Goal: Task Accomplishment & Management: Complete application form

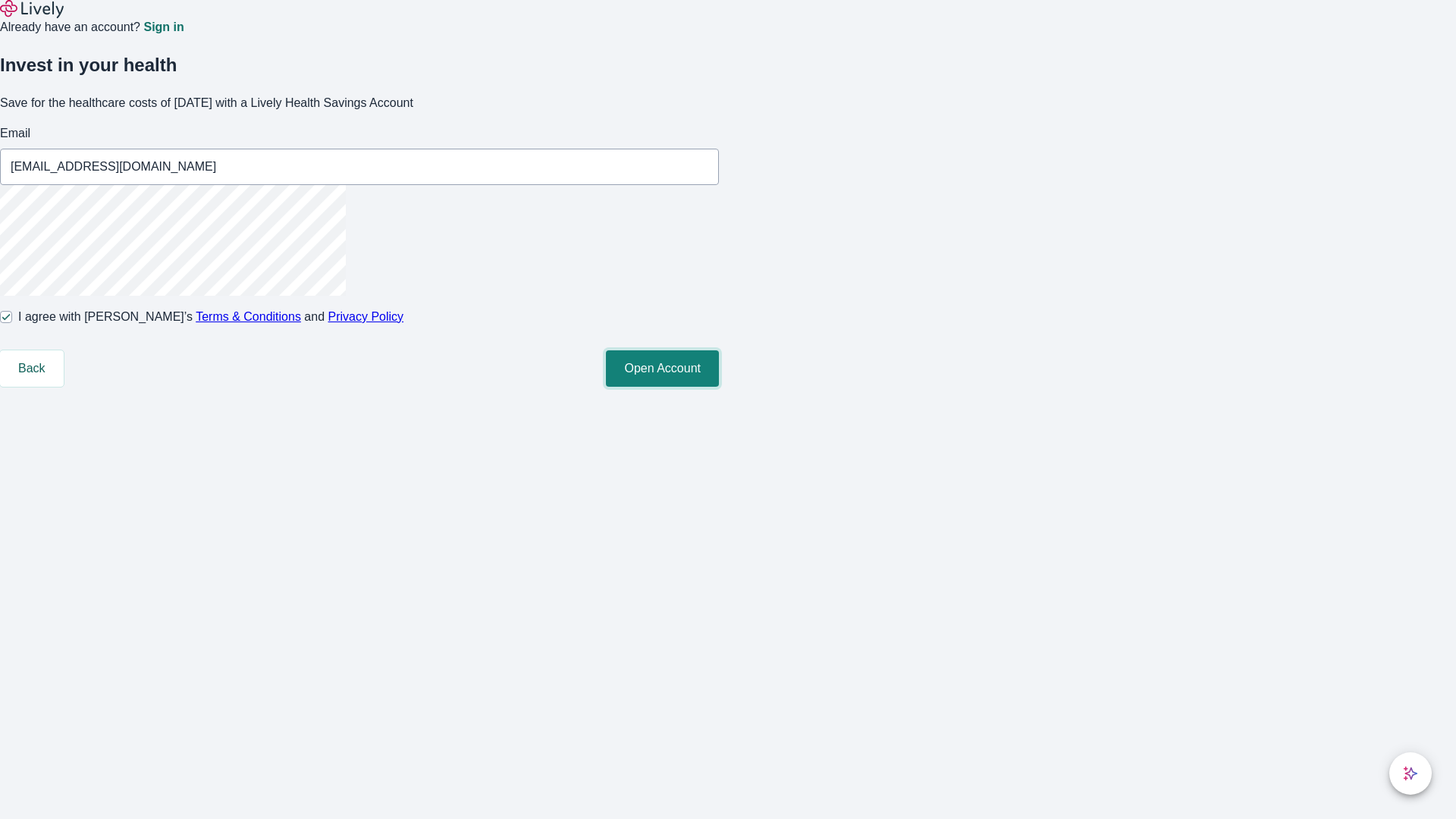
click at [719, 387] on button "Open Account" at bounding box center [662, 368] width 113 height 36
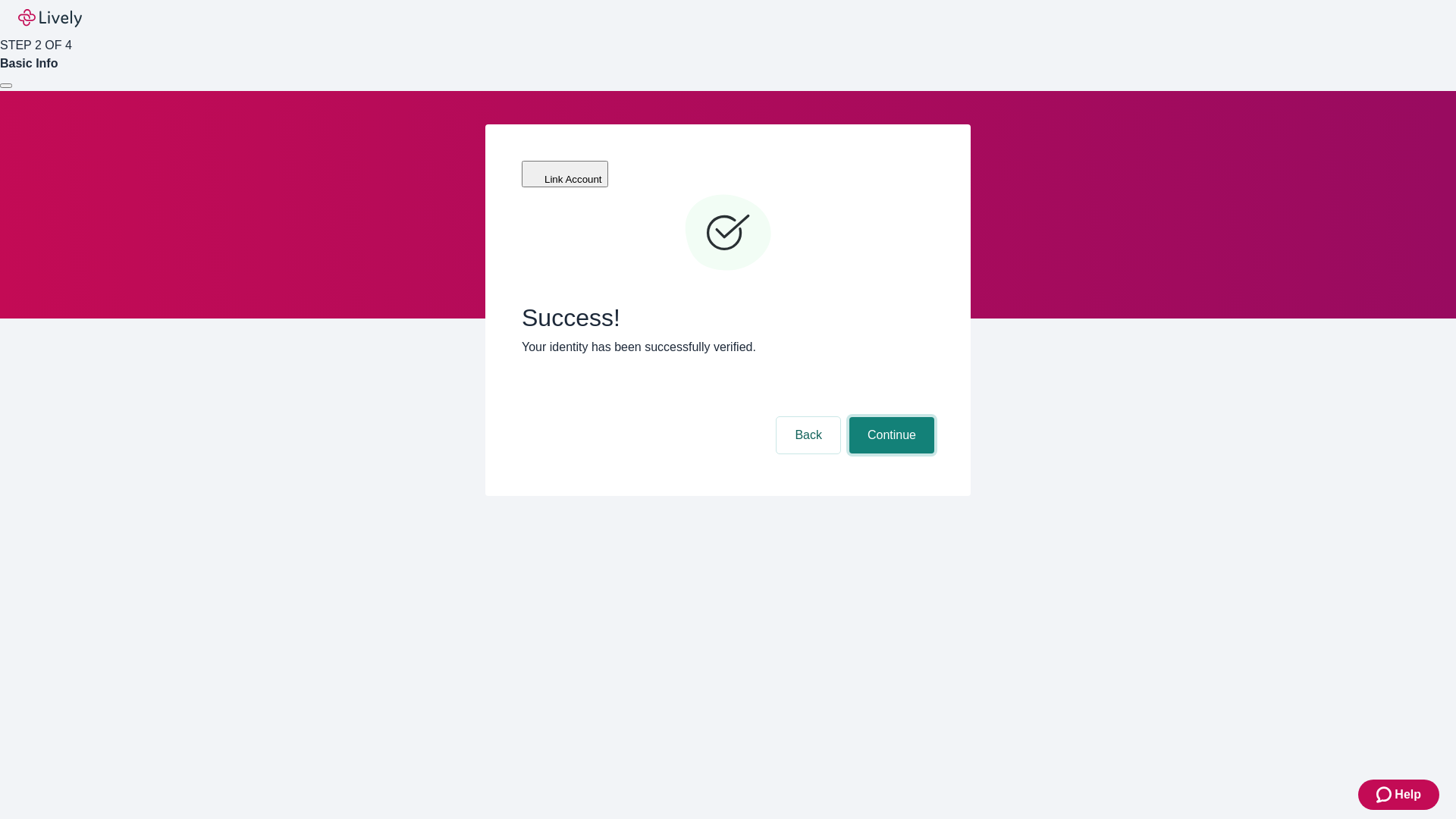
click at [889, 417] on button "Continue" at bounding box center [892, 434] width 85 height 36
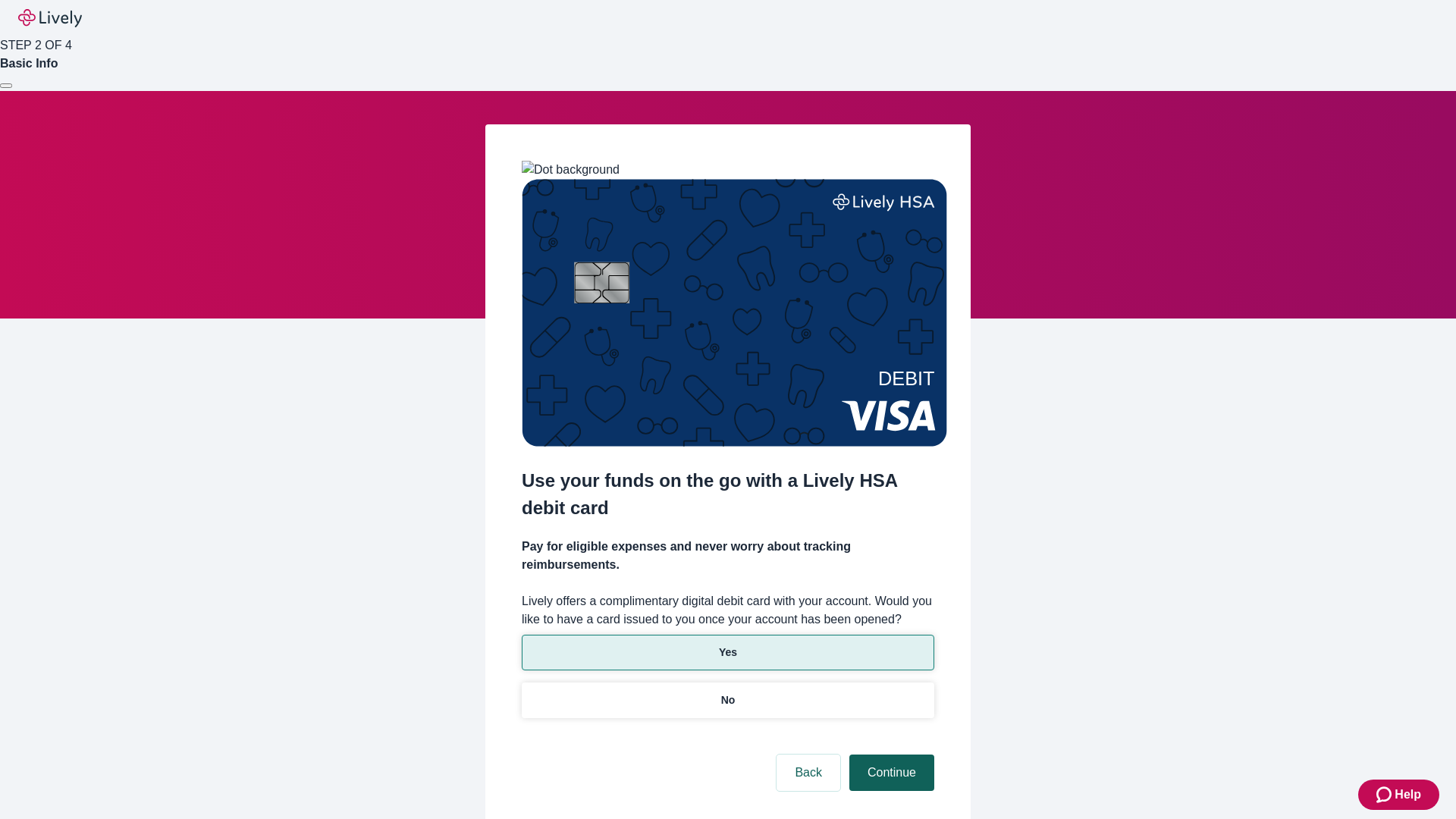
click at [727, 644] on p "Yes" at bounding box center [728, 652] width 18 height 16
click at [889, 754] on button "Continue" at bounding box center [892, 772] width 85 height 36
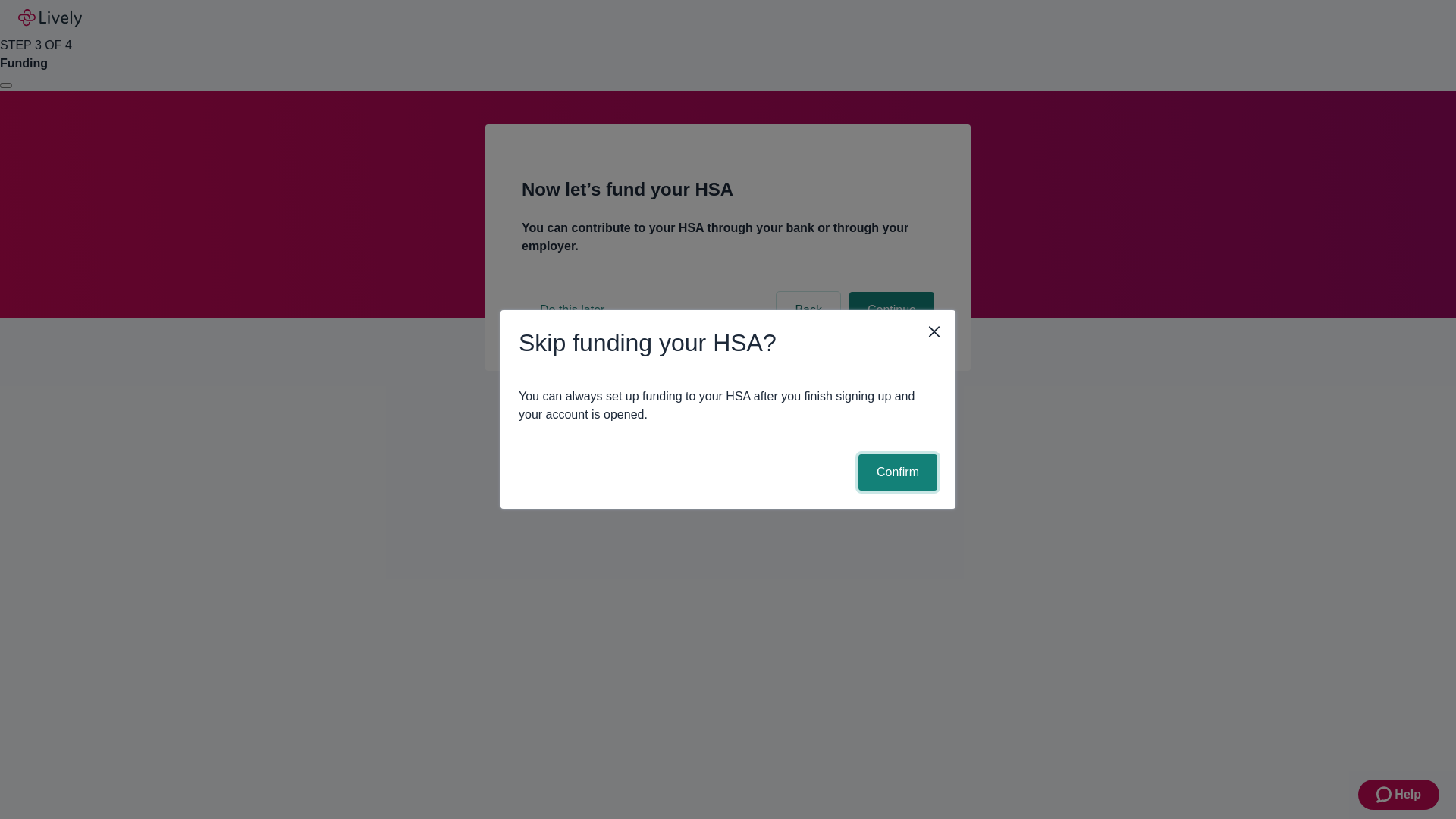
click at [896, 472] on button "Confirm" at bounding box center [897, 472] width 79 height 36
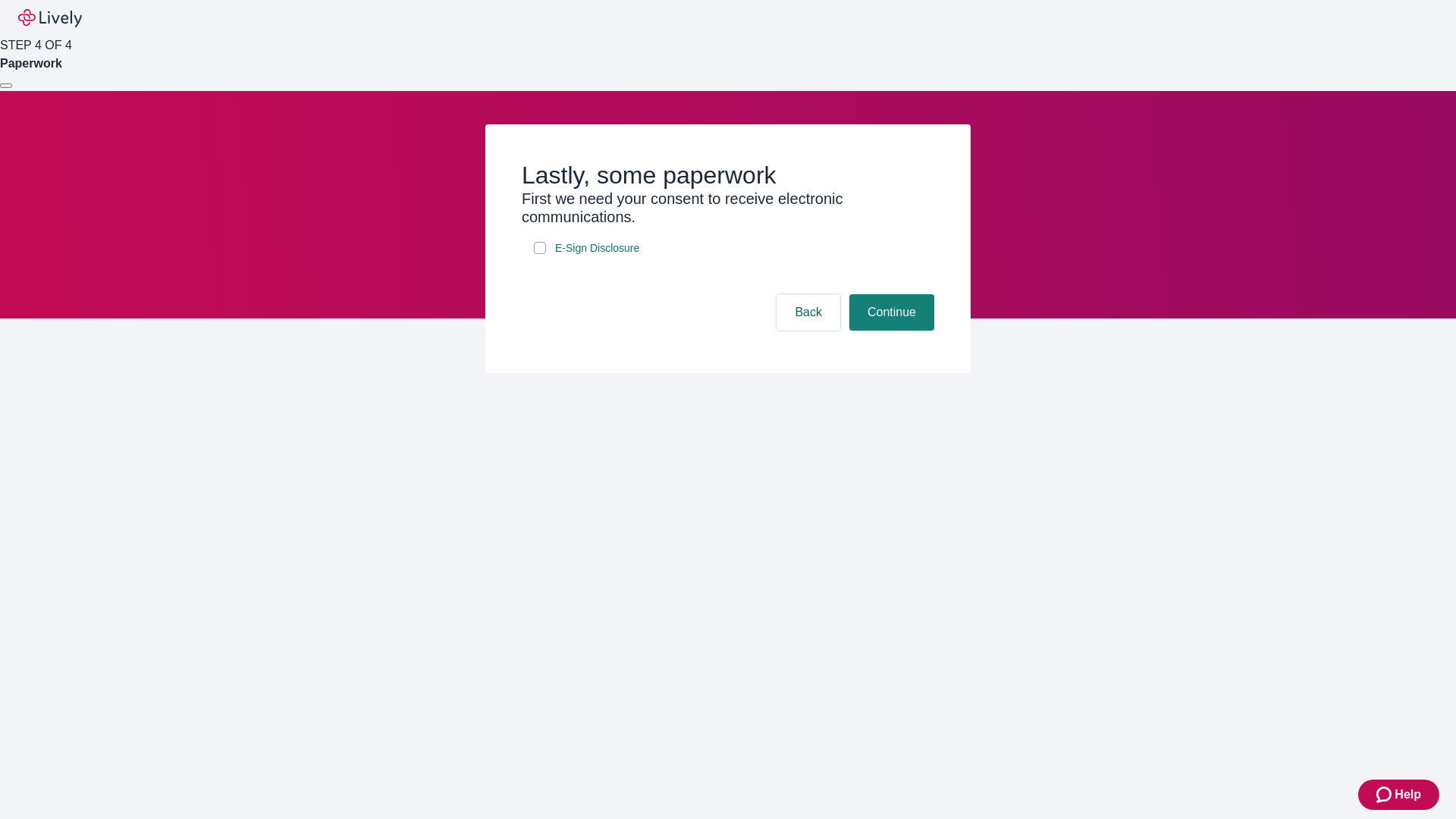
click at [540, 254] on input "E-Sign Disclosure" at bounding box center [540, 248] width 12 height 12
checkbox input "true"
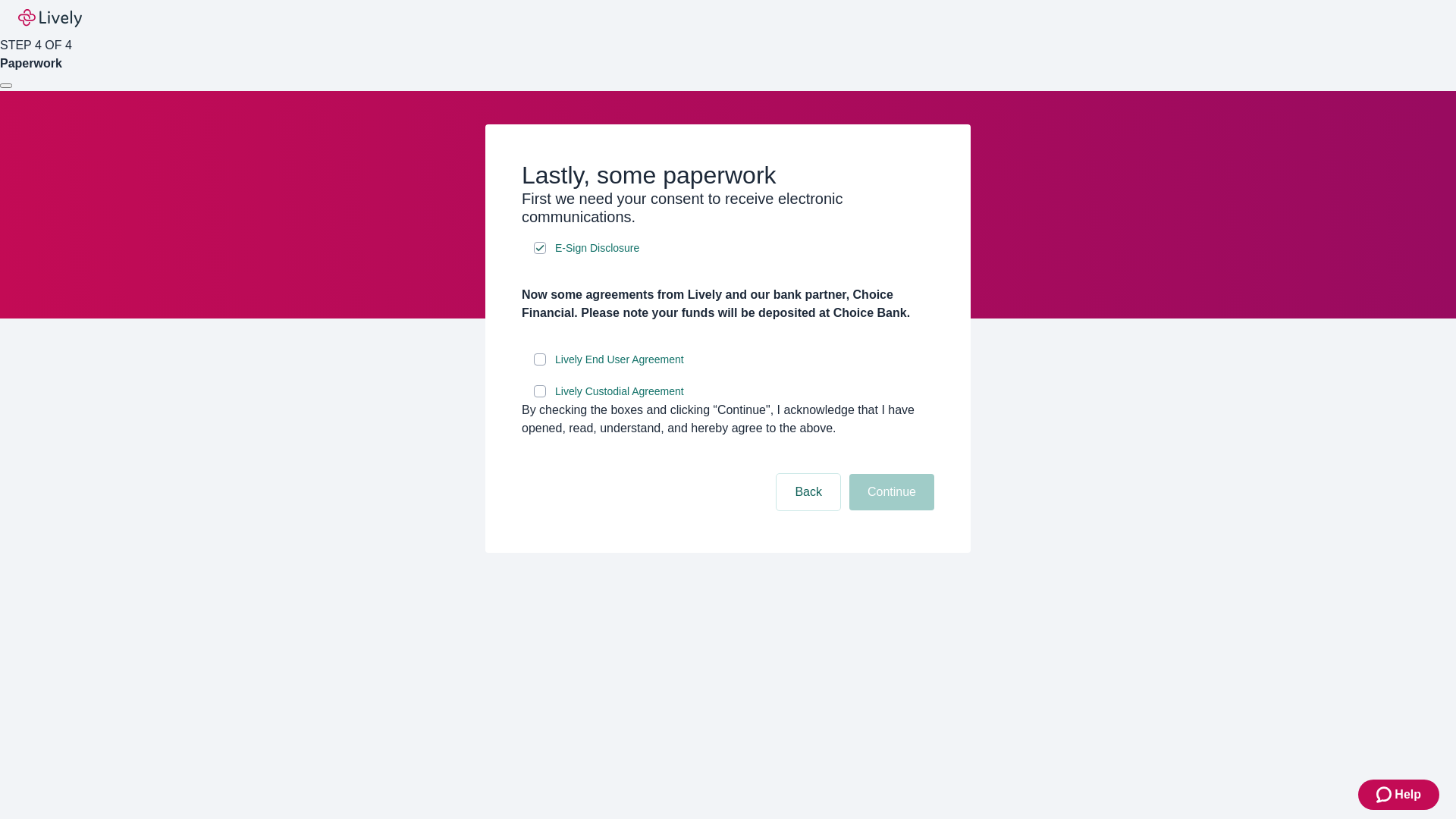
click at [540, 365] on input "Lively End User Agreement" at bounding box center [540, 360] width 12 height 12
checkbox input "true"
click at [540, 398] on input "Lively Custodial Agreement" at bounding box center [540, 391] width 12 height 12
checkbox input "true"
click at [889, 511] on button "Continue" at bounding box center [892, 491] width 85 height 36
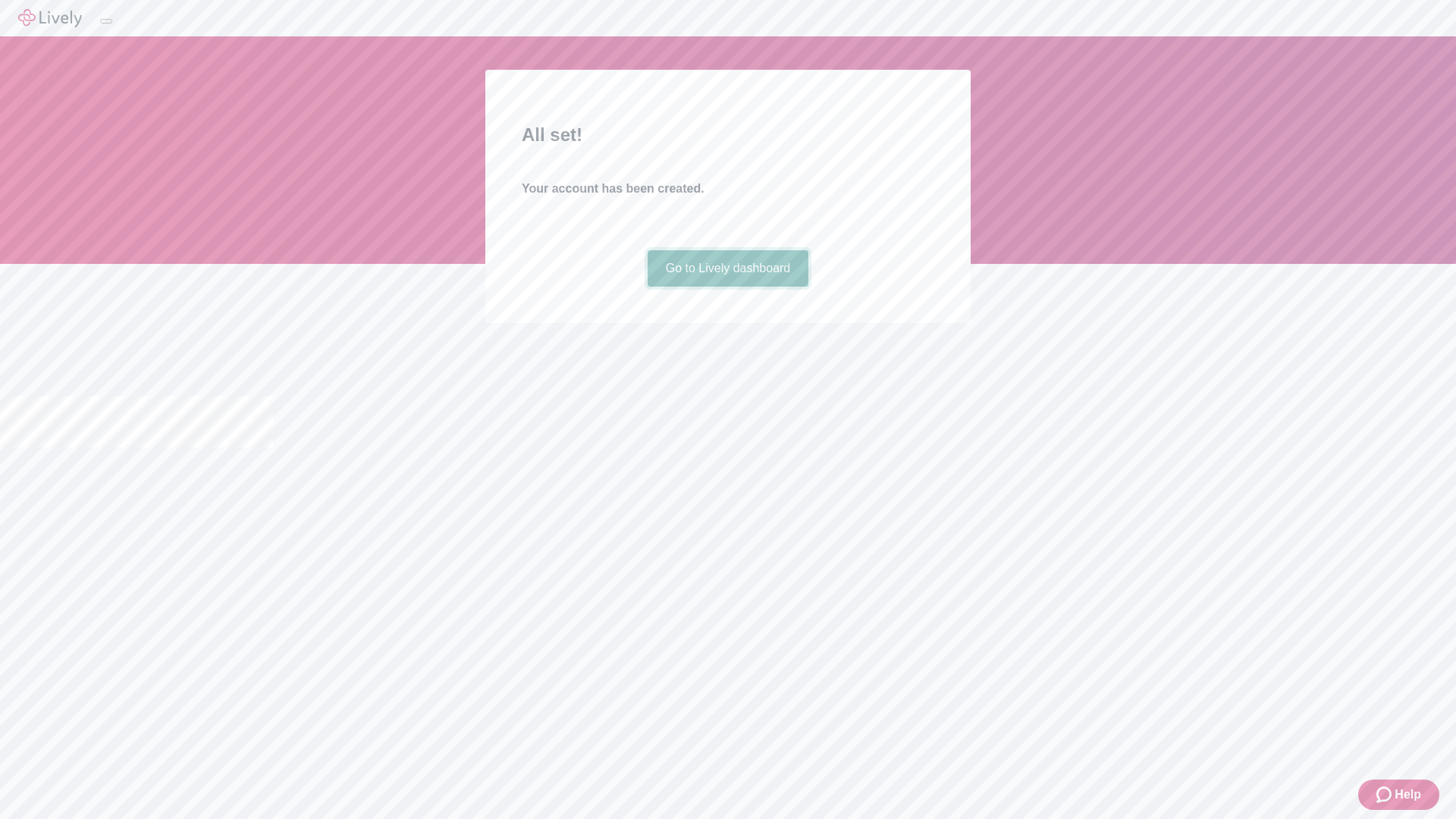
click at [727, 287] on link "Go to Lively dashboard" at bounding box center [728, 268] width 161 height 36
